Goal: Information Seeking & Learning: Understand process/instructions

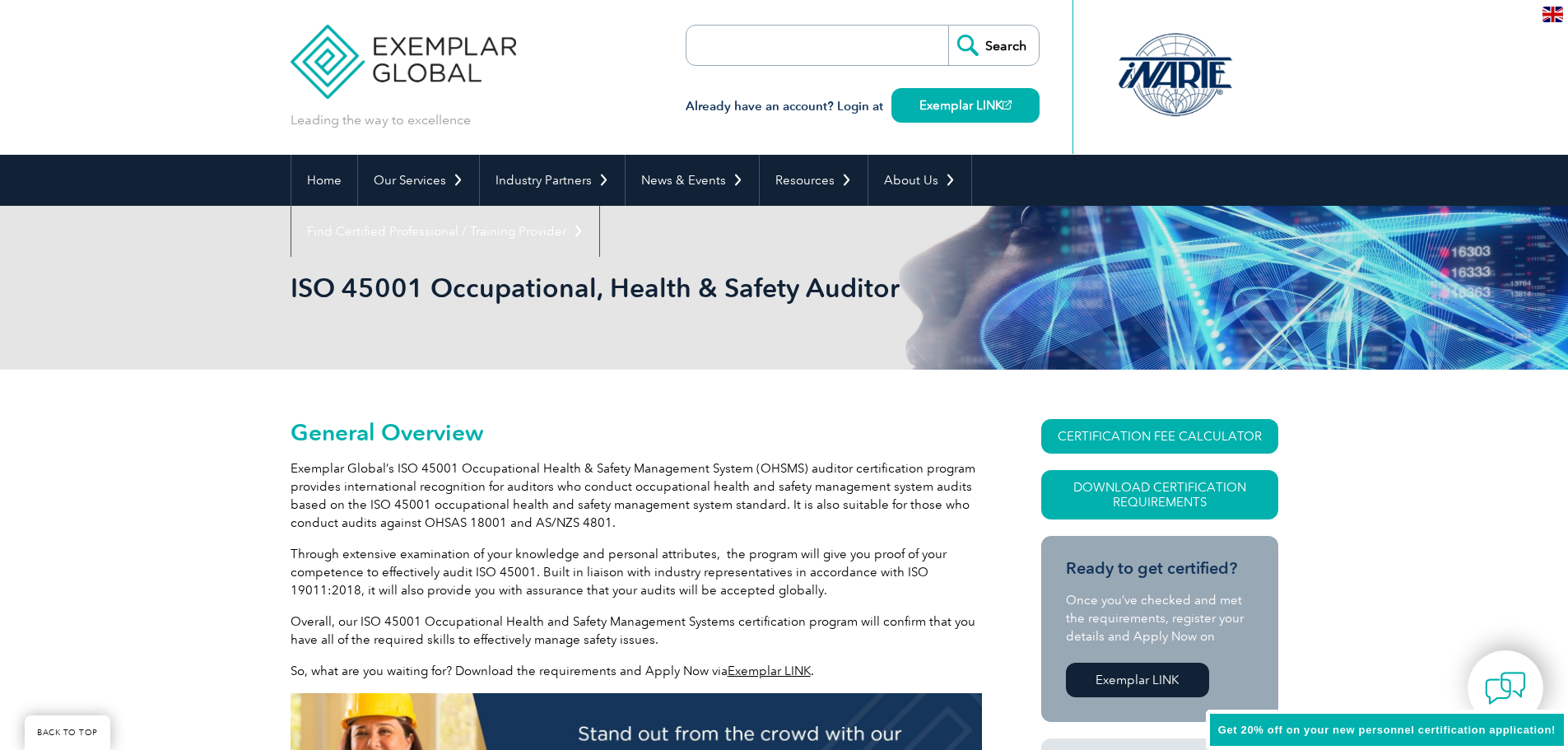
scroll to position [290, 0]
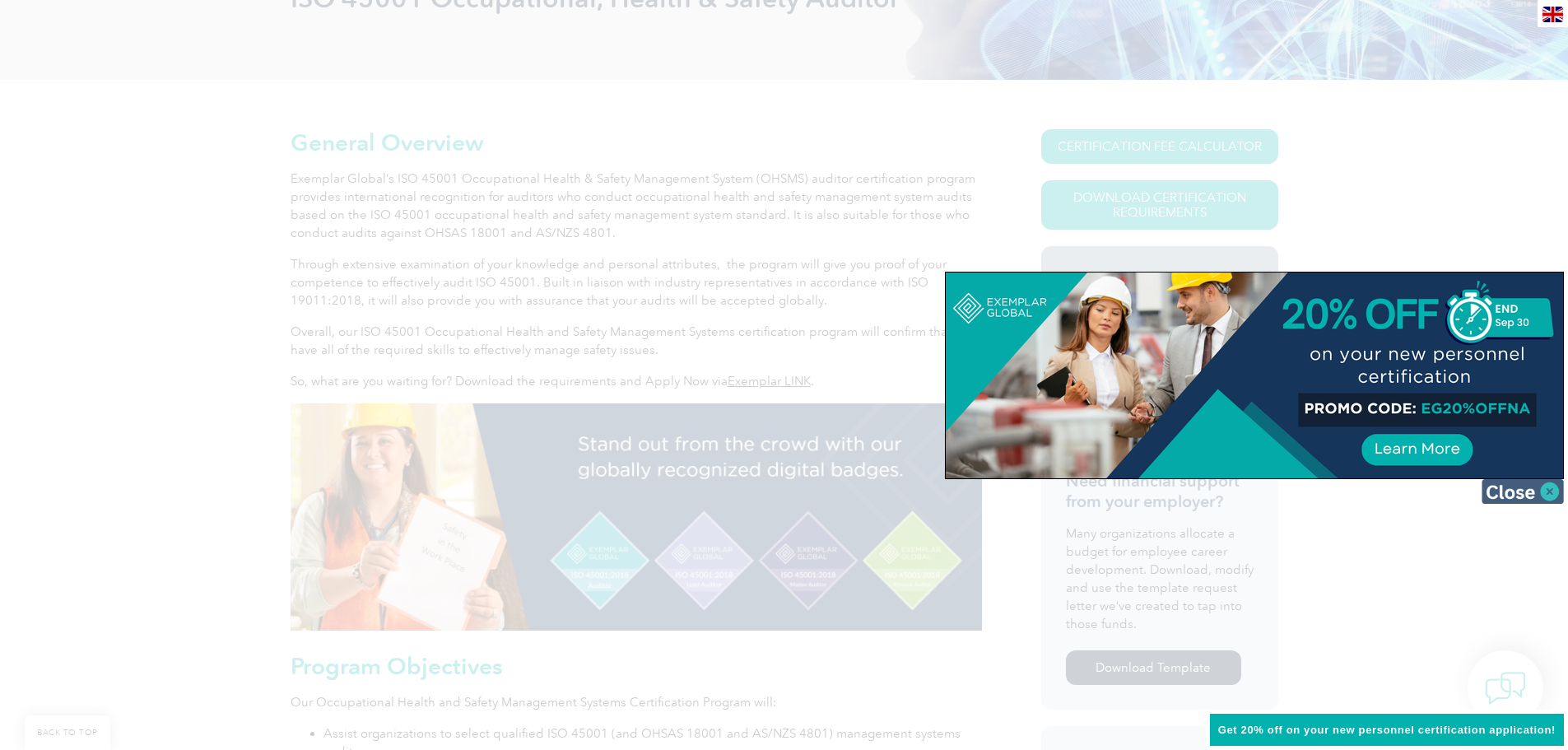
click at [1547, 491] on img at bounding box center [1523, 491] width 82 height 24
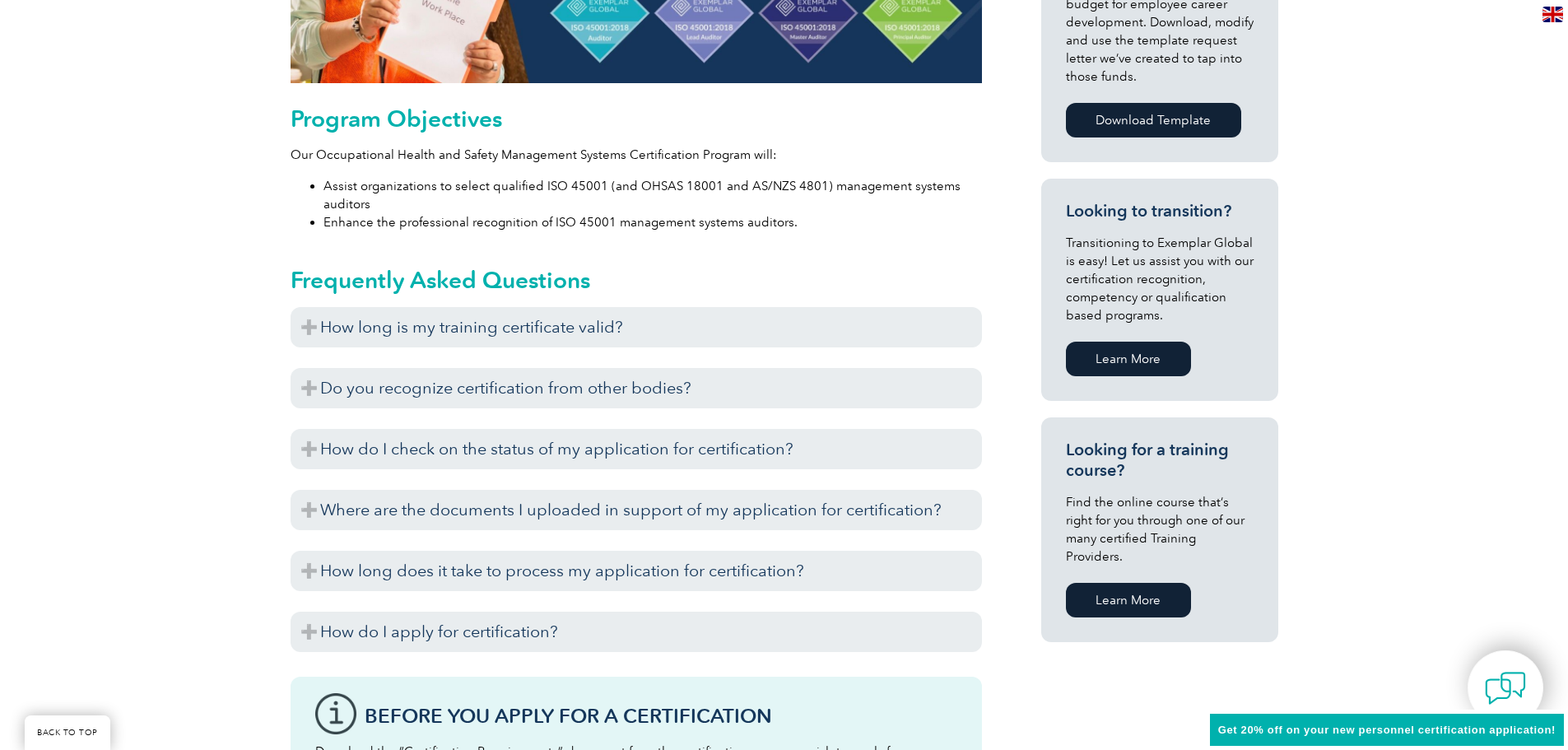
scroll to position [866, 0]
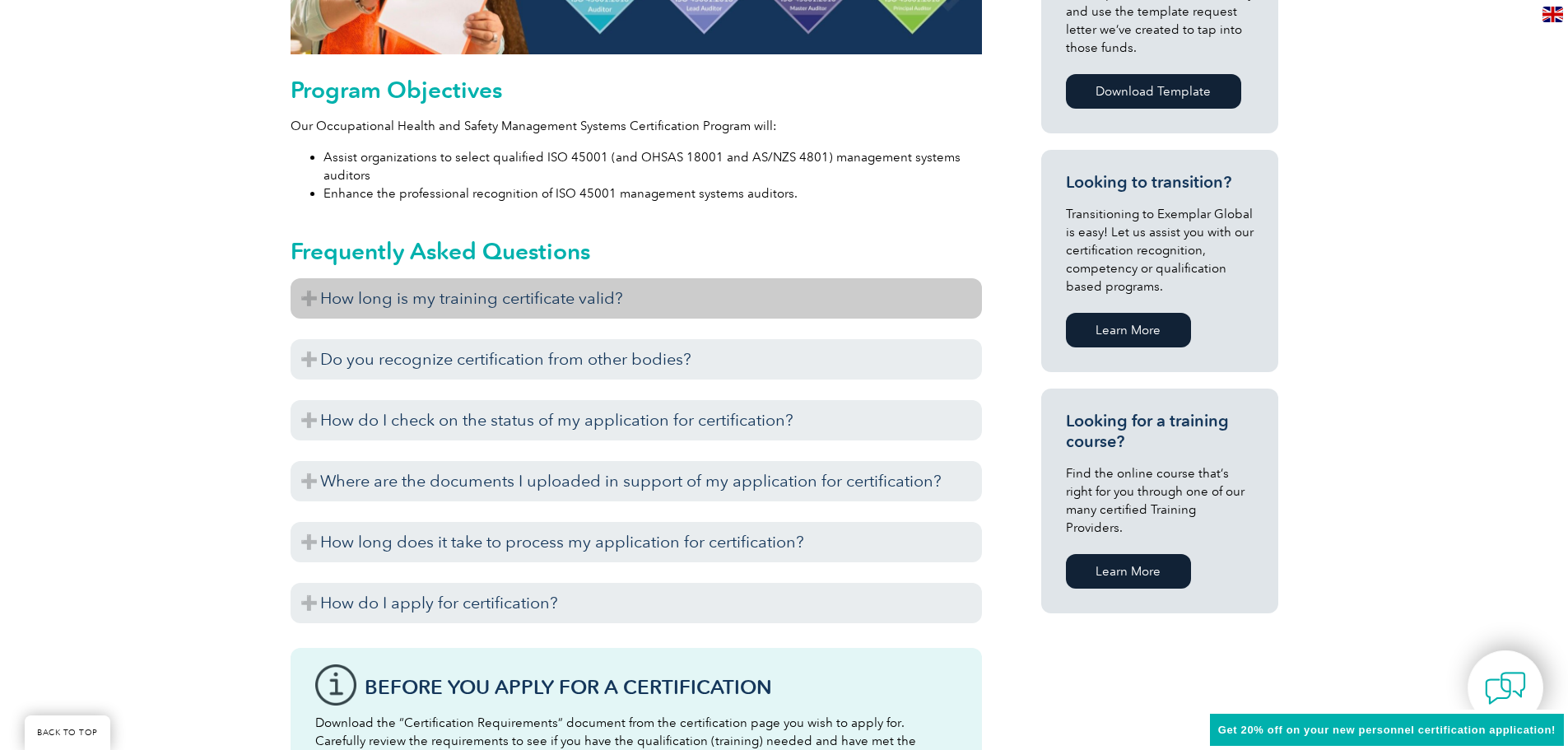
click at [312, 297] on h3 "How long is my training certificate valid?" at bounding box center [636, 298] width 691 height 40
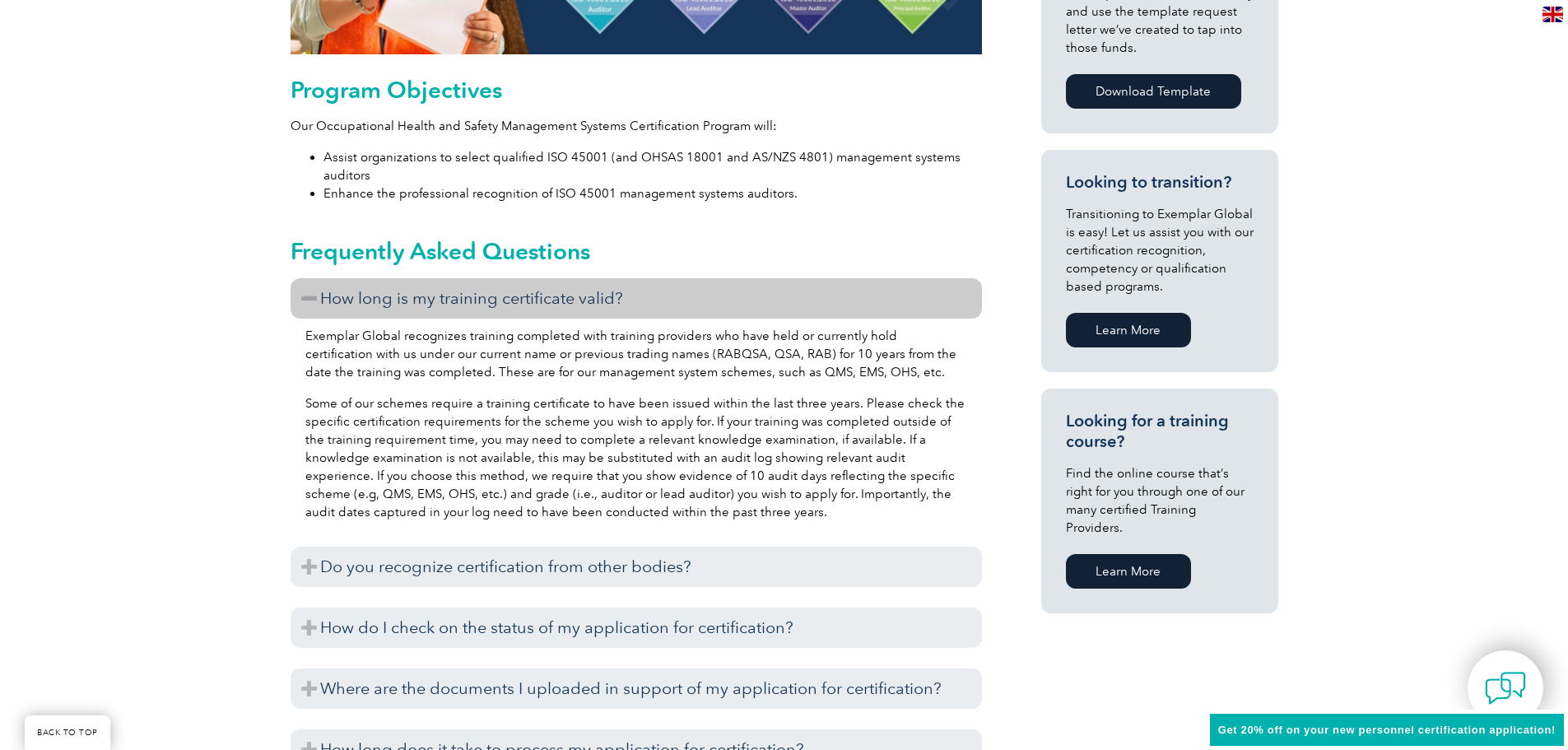
click at [312, 297] on h3 "How long is my training certificate valid?" at bounding box center [636, 298] width 691 height 40
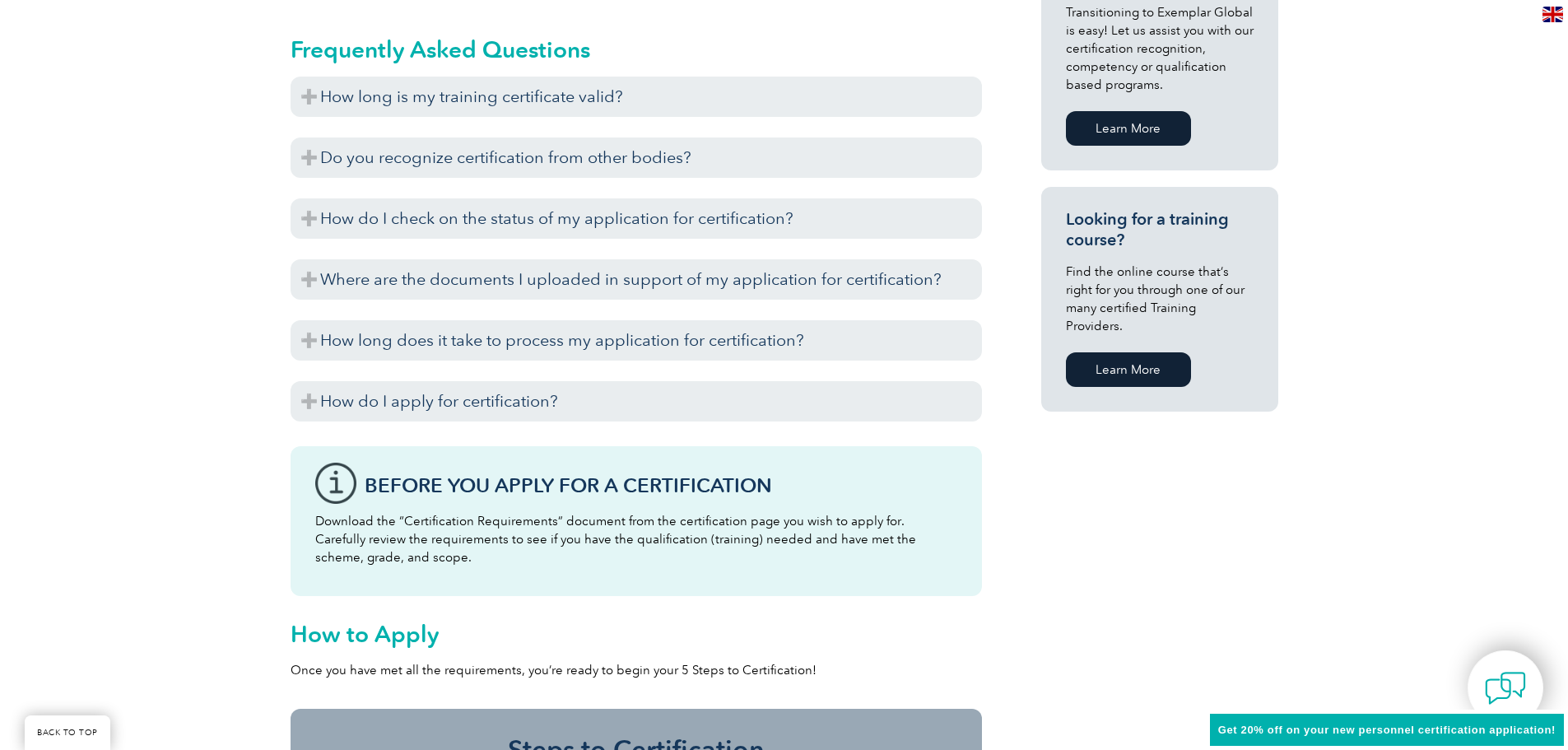
scroll to position [1114, 0]
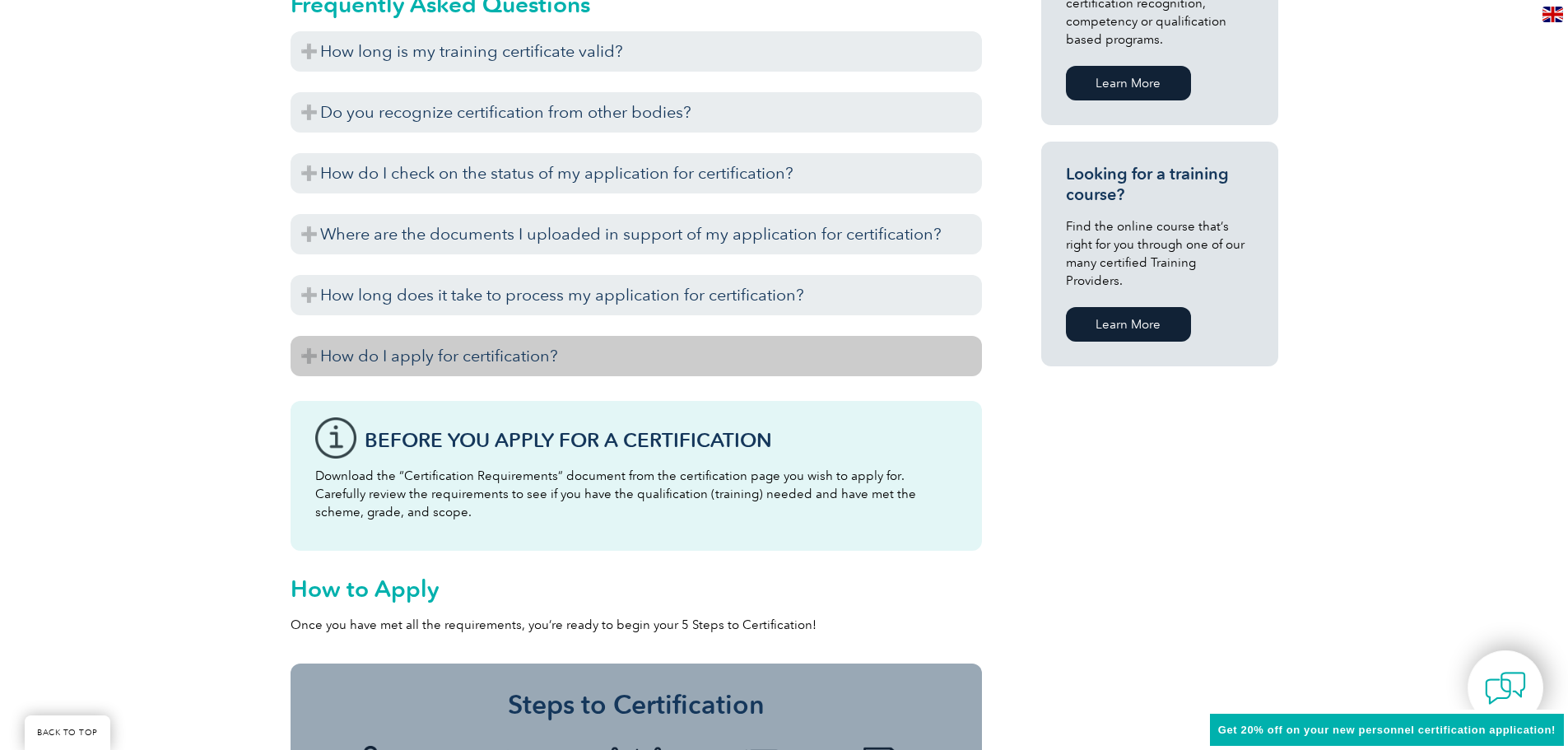
click at [311, 354] on h3 "How do I apply for certification?" at bounding box center [636, 356] width 691 height 40
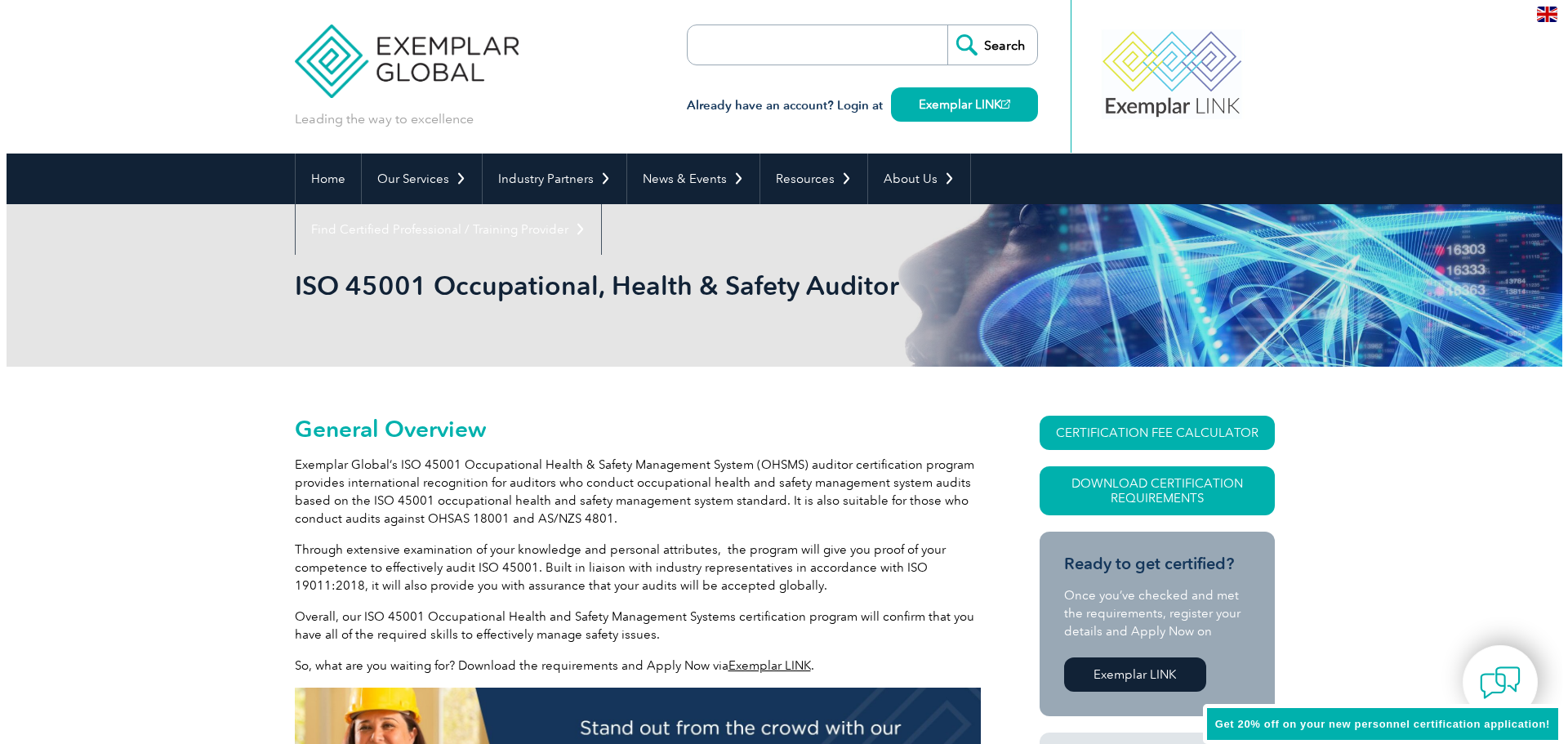
scroll to position [82, 0]
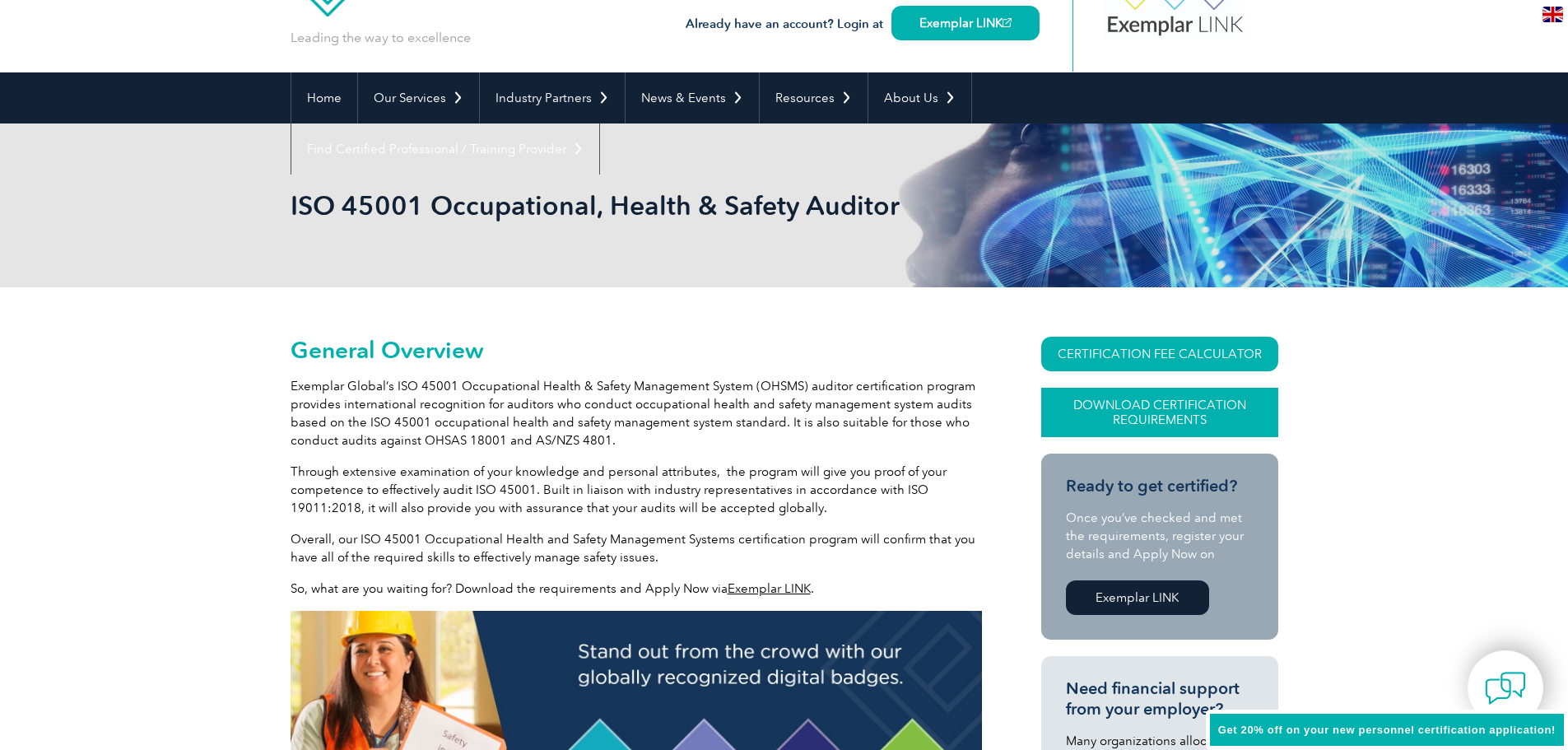
click at [1141, 420] on link "Download Certification Requirements" at bounding box center [1160, 413] width 237 height 50
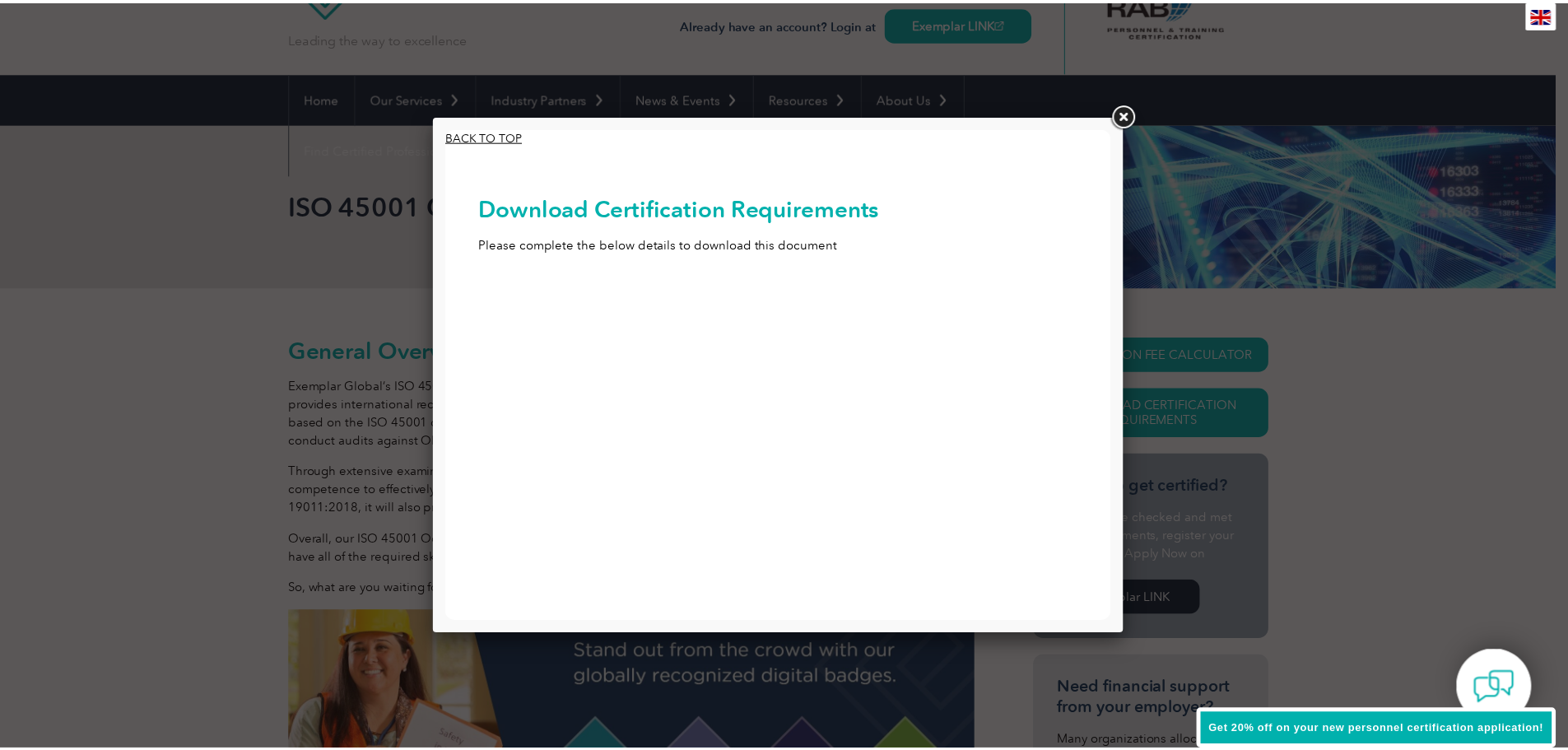
scroll to position [0, 0]
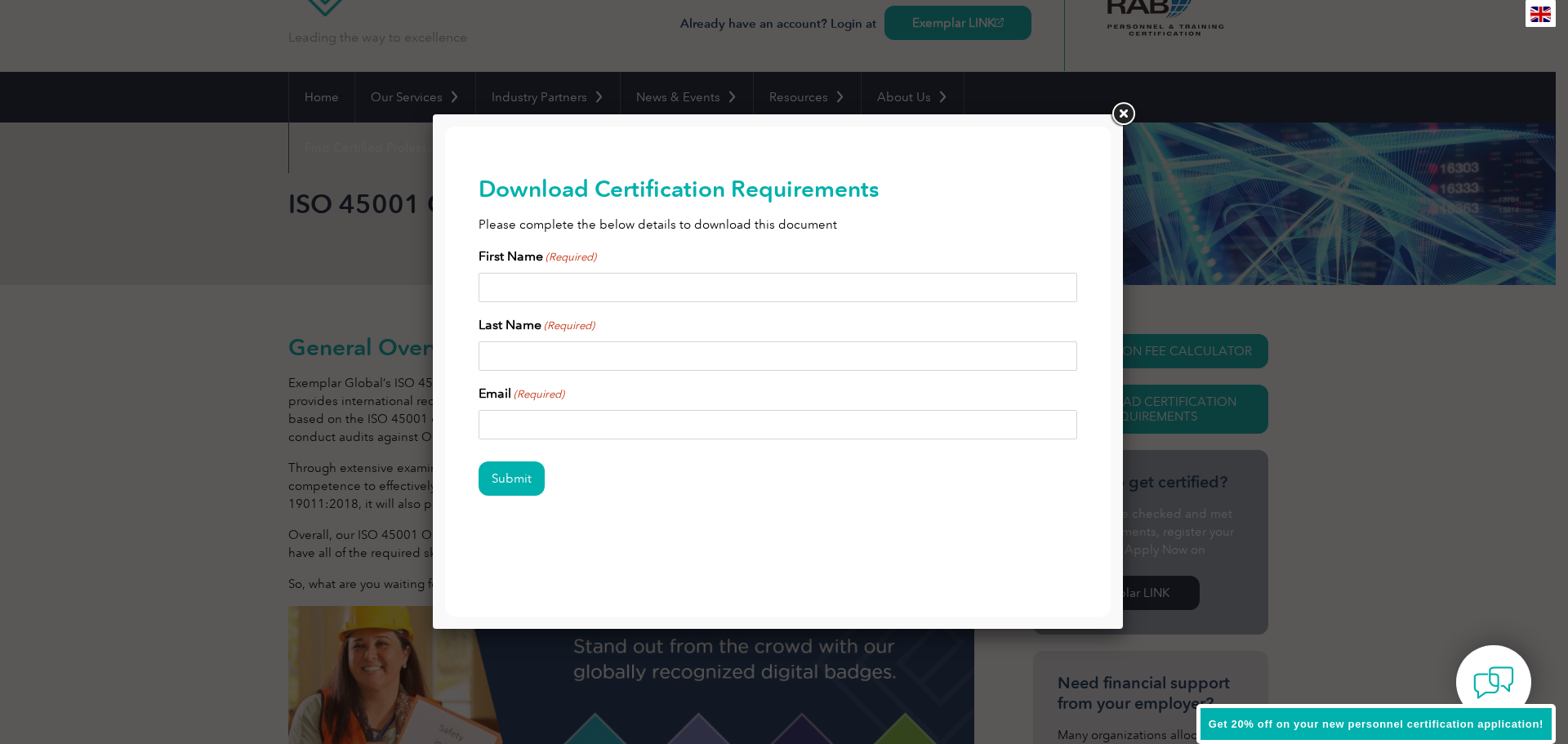
click at [762, 277] on input "First Name (Required)" at bounding box center [777, 288] width 599 height 29
type input "nate"
type input "[PERSON_NAME]"
type input "[PERSON_NAME].[PERSON_NAME]"
click at [1129, 114] on link at bounding box center [1122, 114] width 29 height 29
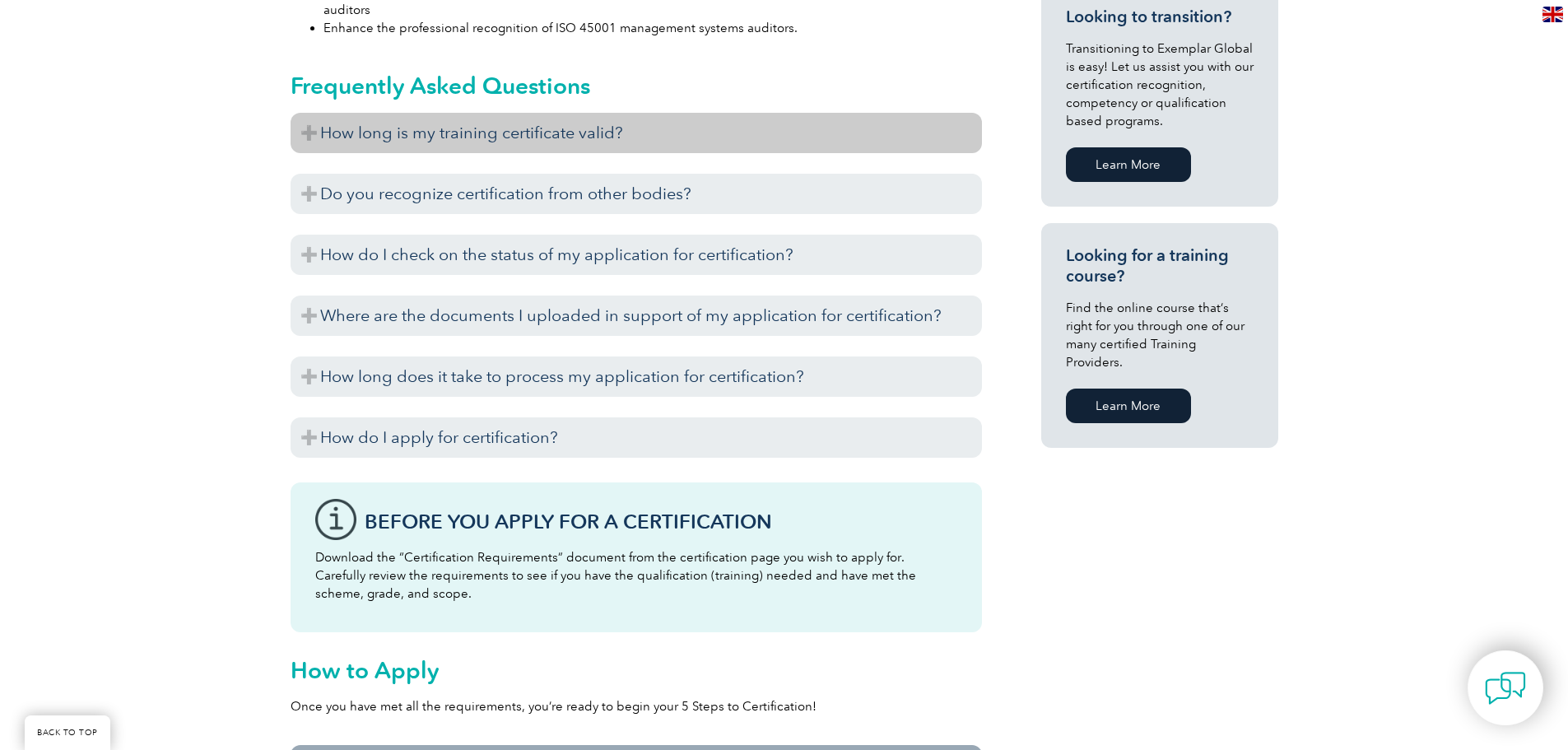
scroll to position [1053, 0]
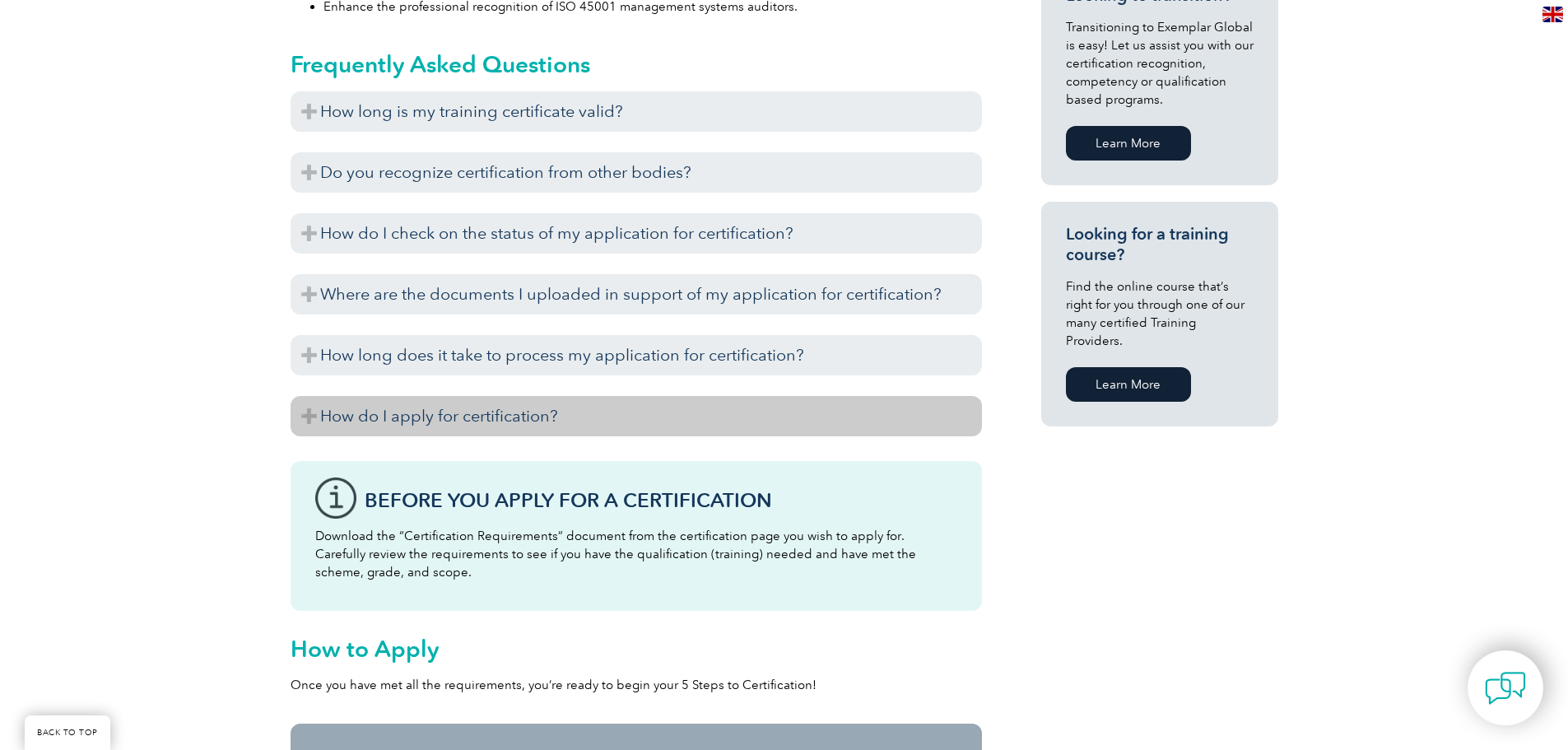
click at [436, 425] on h3 "How do I apply for certification?" at bounding box center [636, 416] width 691 height 40
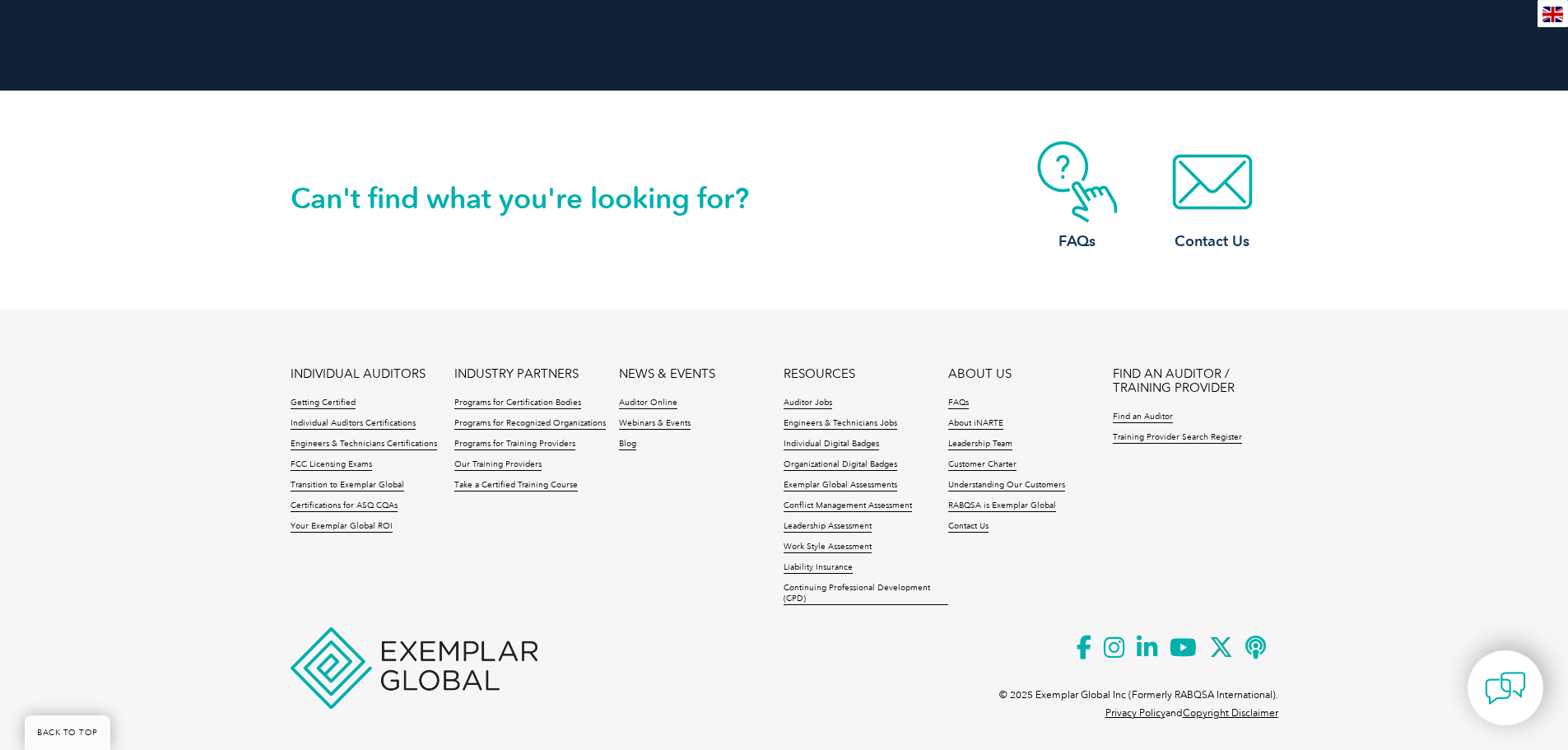
scroll to position [3029, 0]
